Goal: Find specific page/section

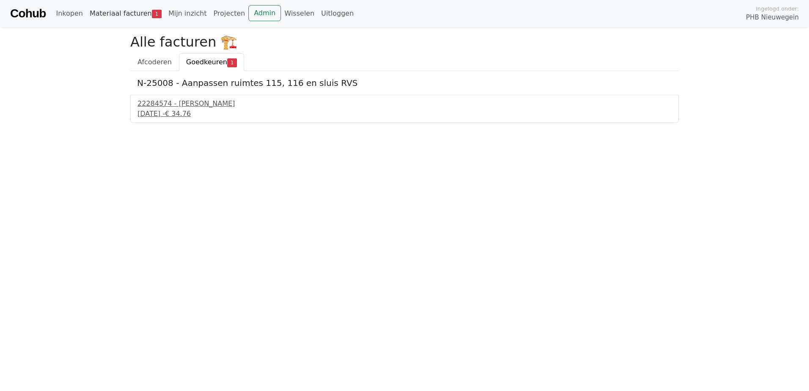
click at [108, 17] on link "Materiaal facturen 1" at bounding box center [125, 13] width 79 height 17
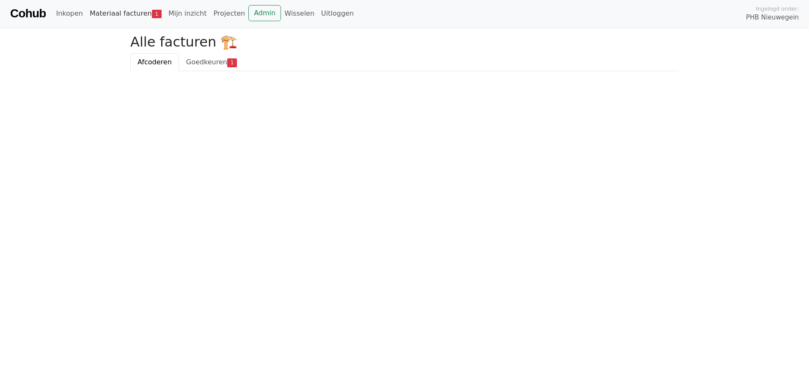
click at [109, 14] on link "Materiaal facturen 1" at bounding box center [125, 13] width 79 height 17
click at [248, 14] on link "Admin" at bounding box center [264, 13] width 33 height 16
